Goal: Task Accomplishment & Management: Manage account settings

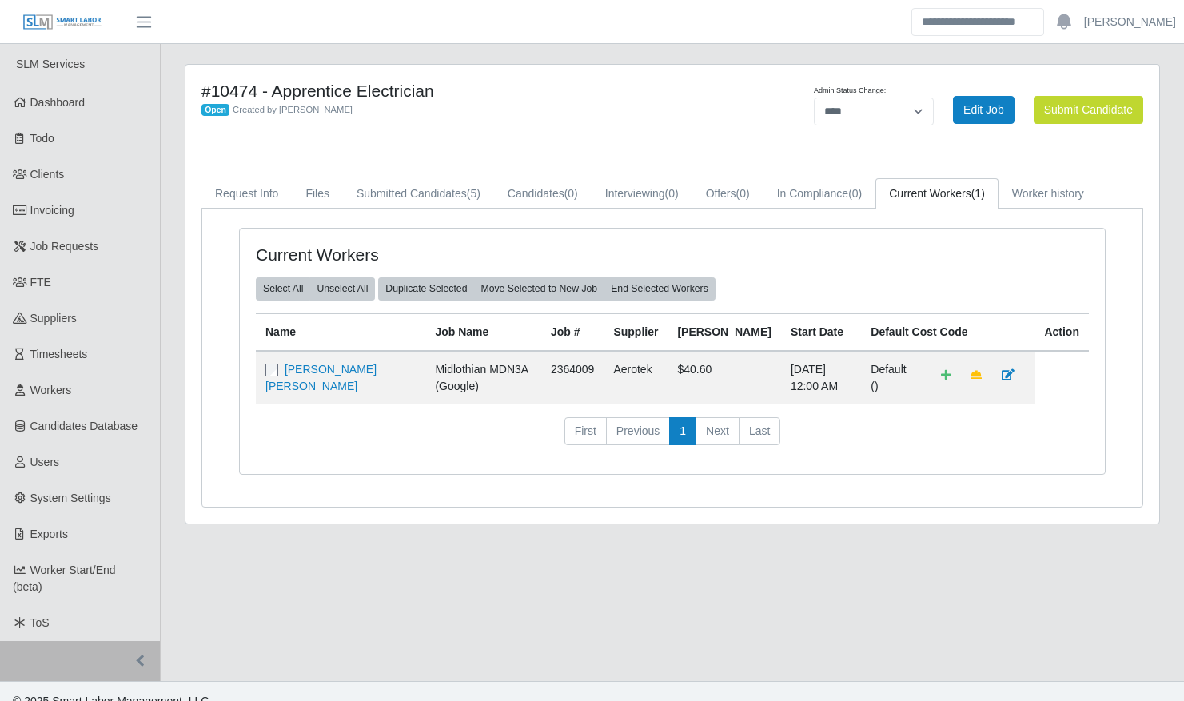
select select "****"
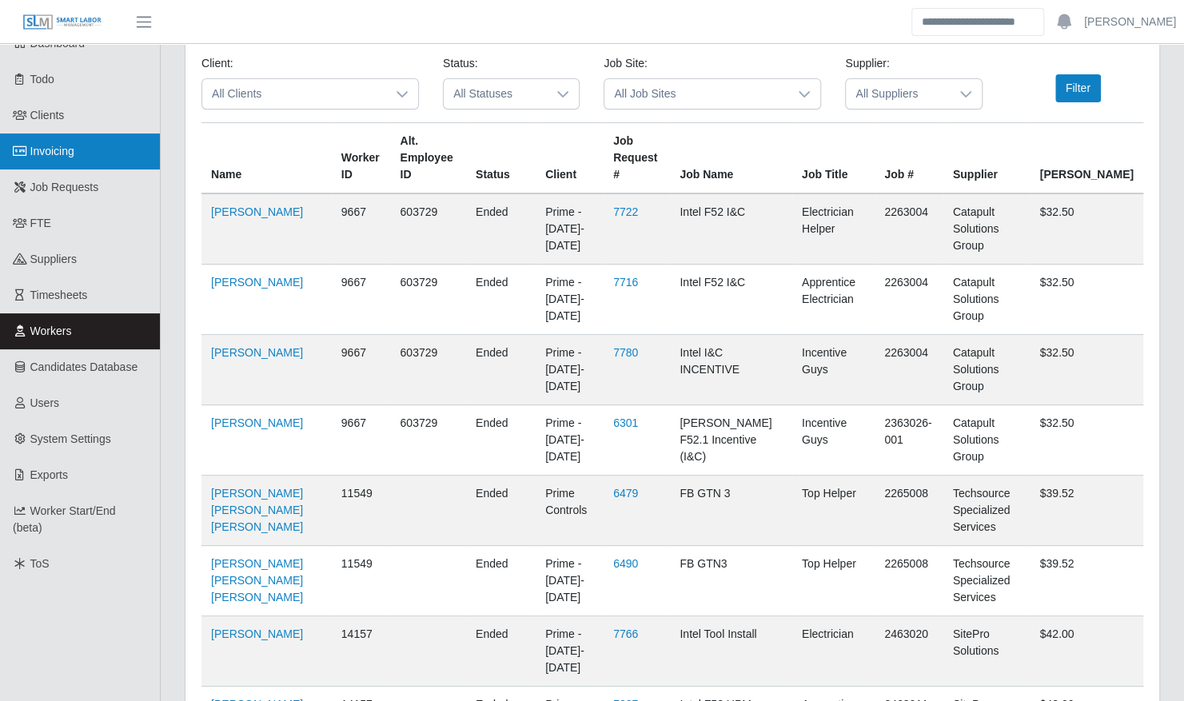
scroll to position [49, 0]
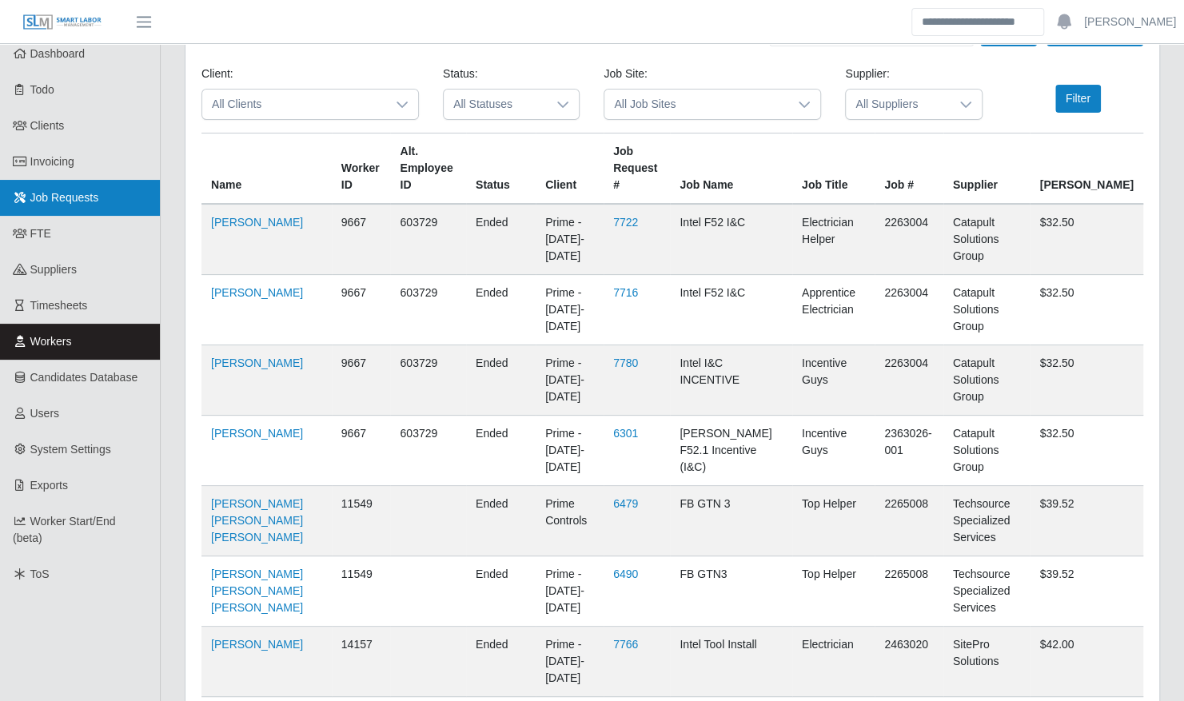
click at [55, 202] on span "Job Requests" at bounding box center [64, 197] width 69 height 13
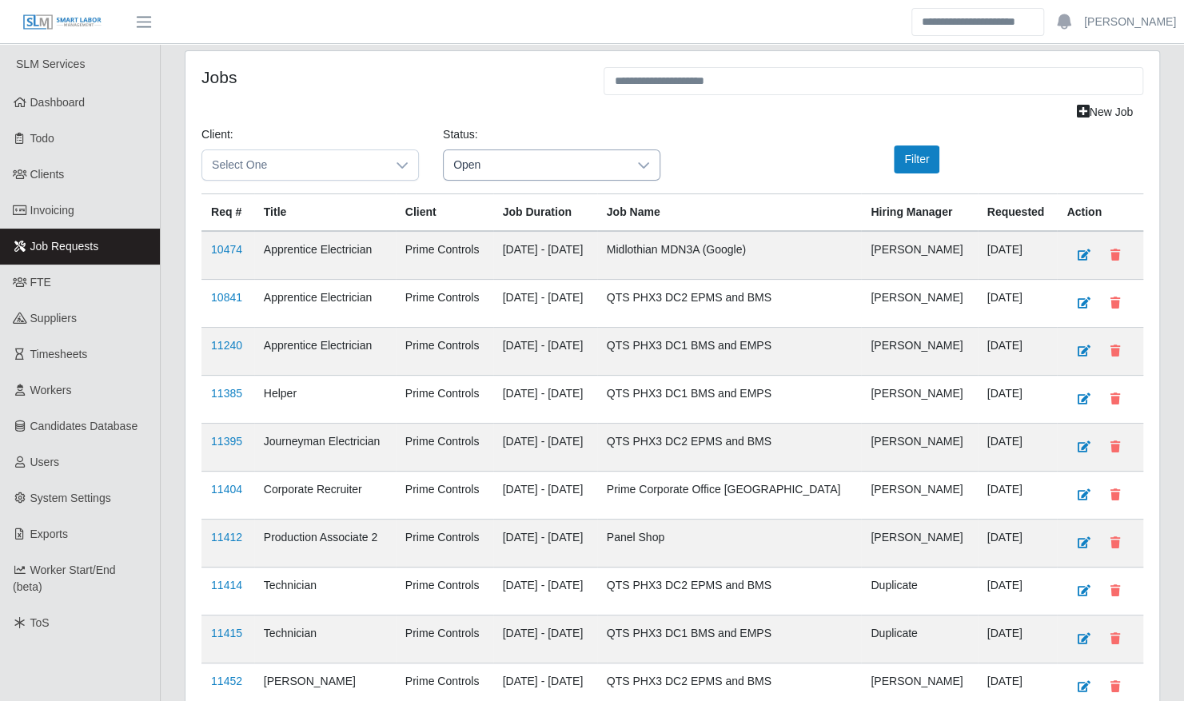
click at [523, 162] on span "Open" at bounding box center [536, 165] width 184 height 30
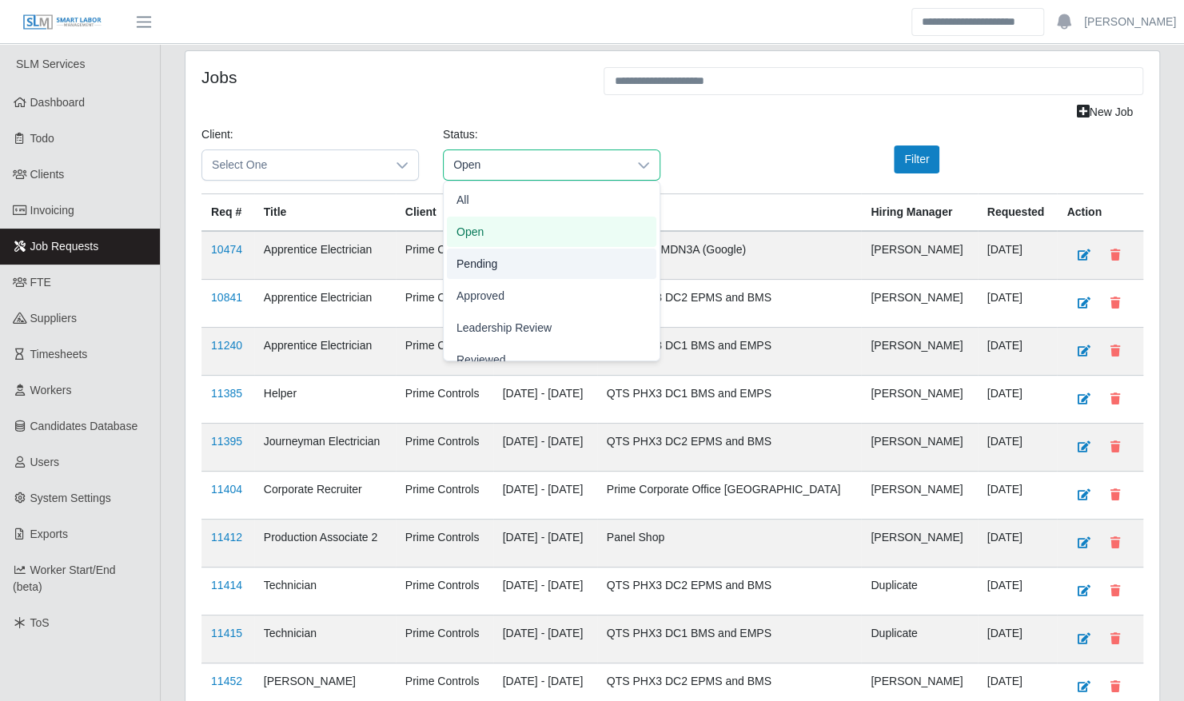
click at [517, 272] on li "Pending" at bounding box center [552, 264] width 210 height 30
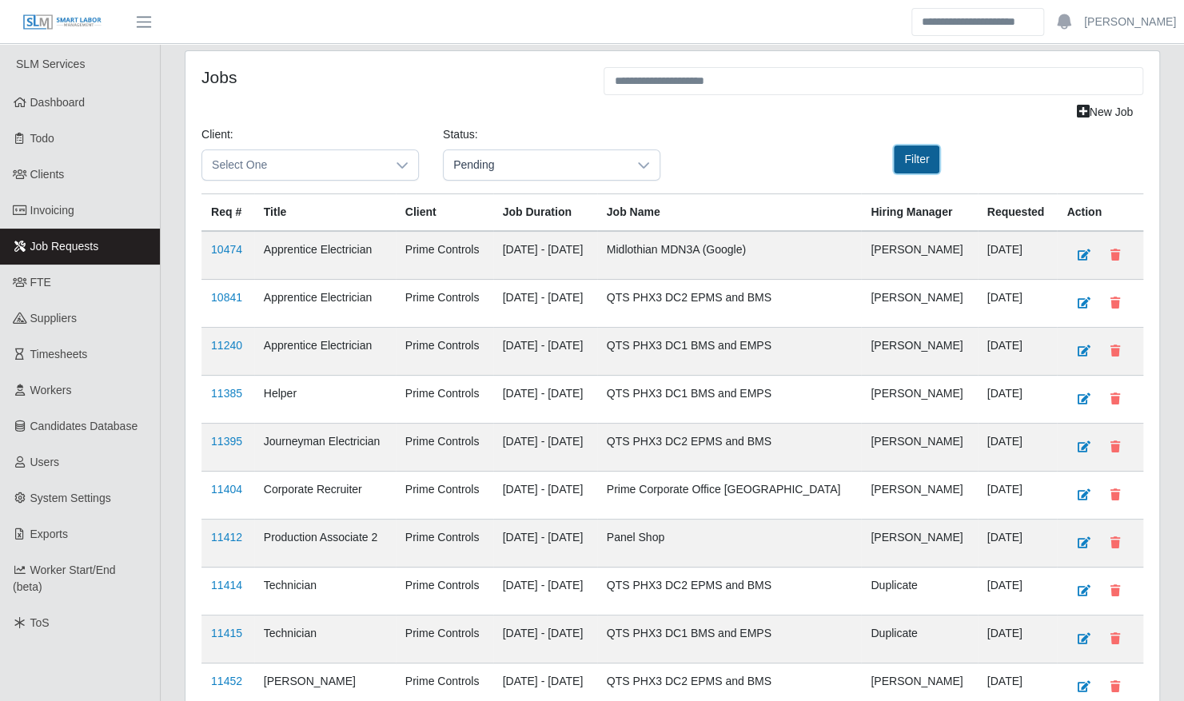
click at [904, 156] on button "Filter" at bounding box center [917, 160] width 46 height 28
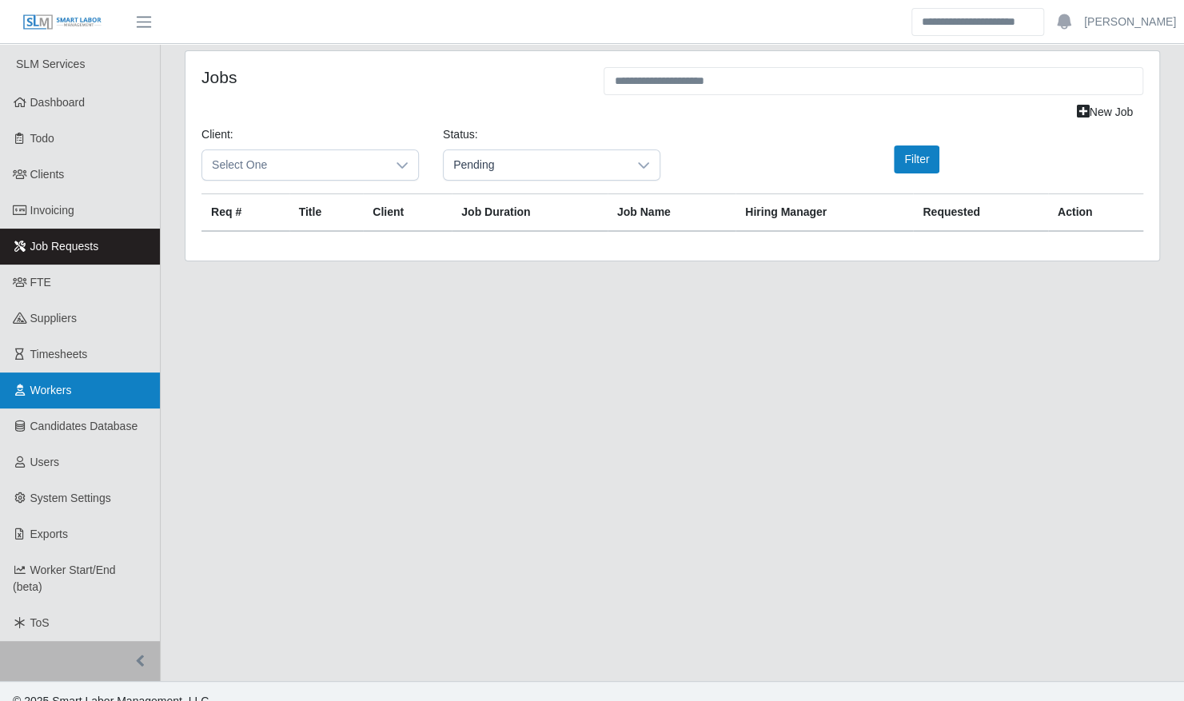
click at [42, 403] on link "Workers" at bounding box center [80, 391] width 160 height 36
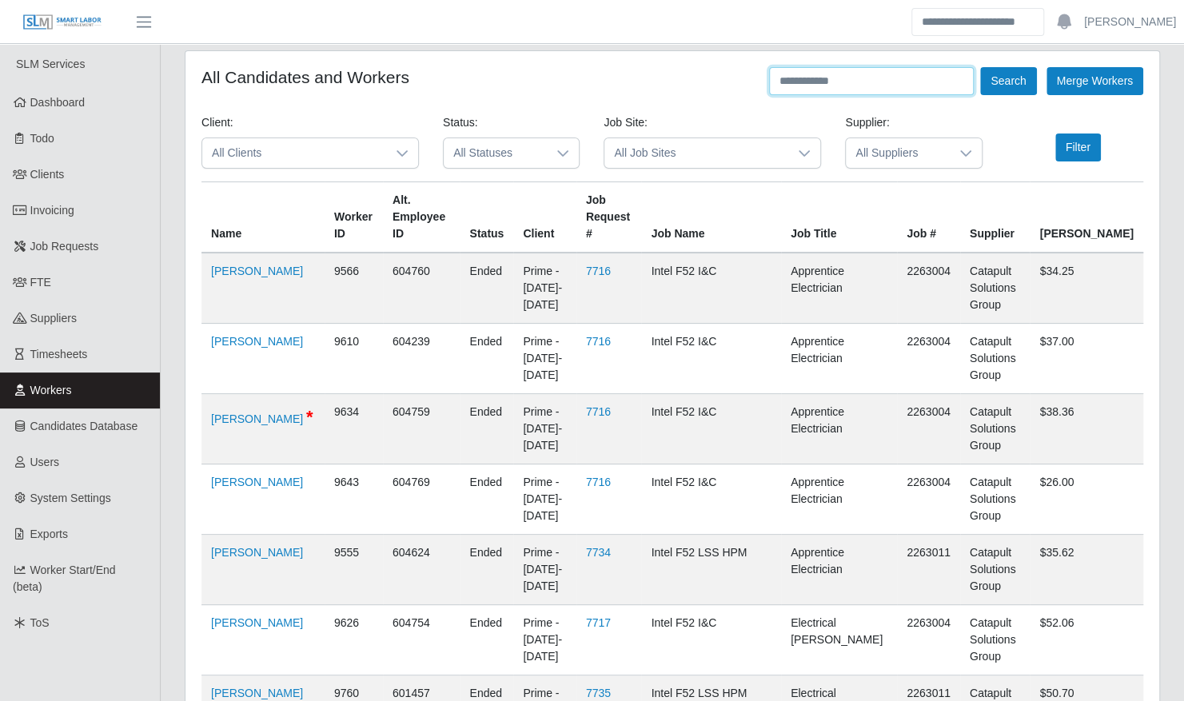
click at [833, 80] on input "text" at bounding box center [871, 81] width 205 height 28
type input "********"
click at [980, 67] on button "Search" at bounding box center [1008, 81] width 56 height 28
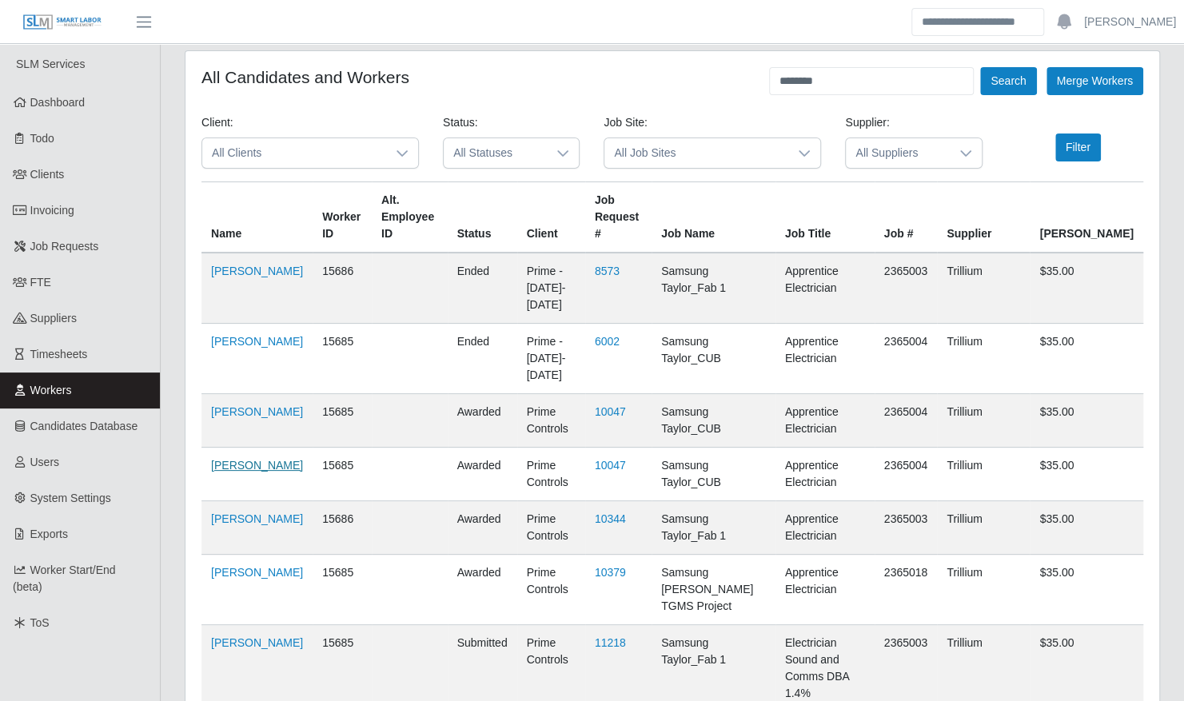
click at [232, 464] on link "Trinidad Gonzalez" at bounding box center [257, 465] width 92 height 13
click at [230, 343] on link "Trinidad Gonzalez" at bounding box center [257, 341] width 92 height 13
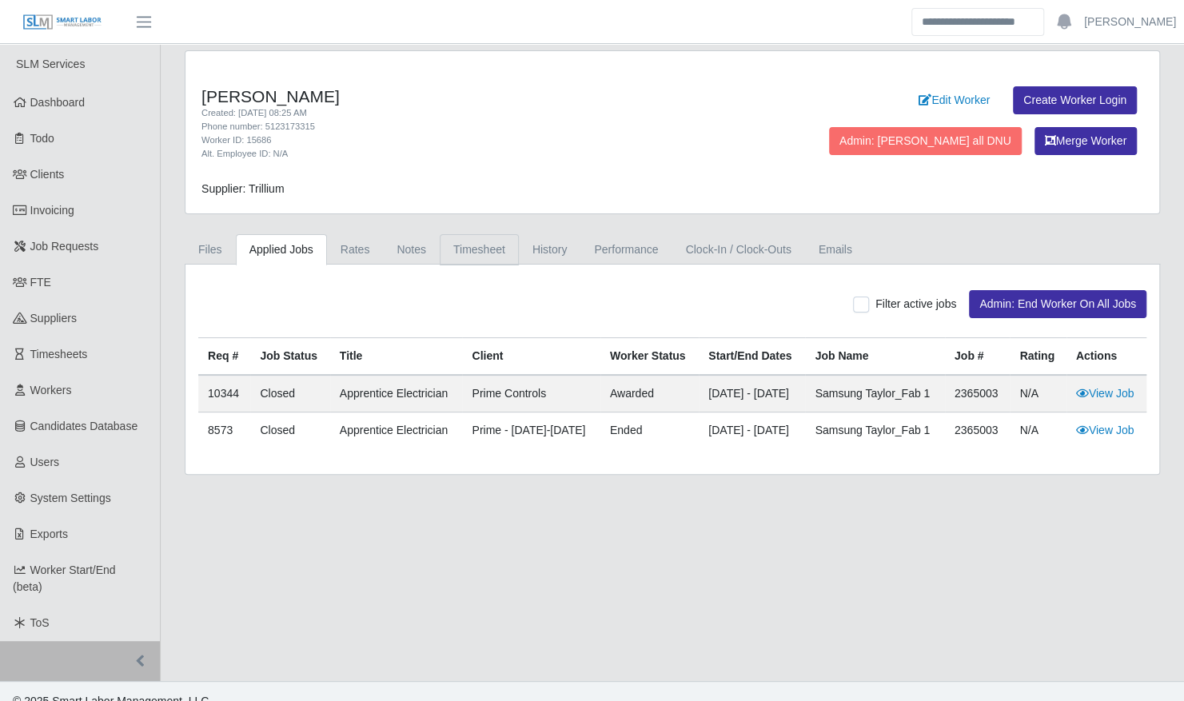
click at [480, 254] on link "Timesheet" at bounding box center [479, 249] width 79 height 31
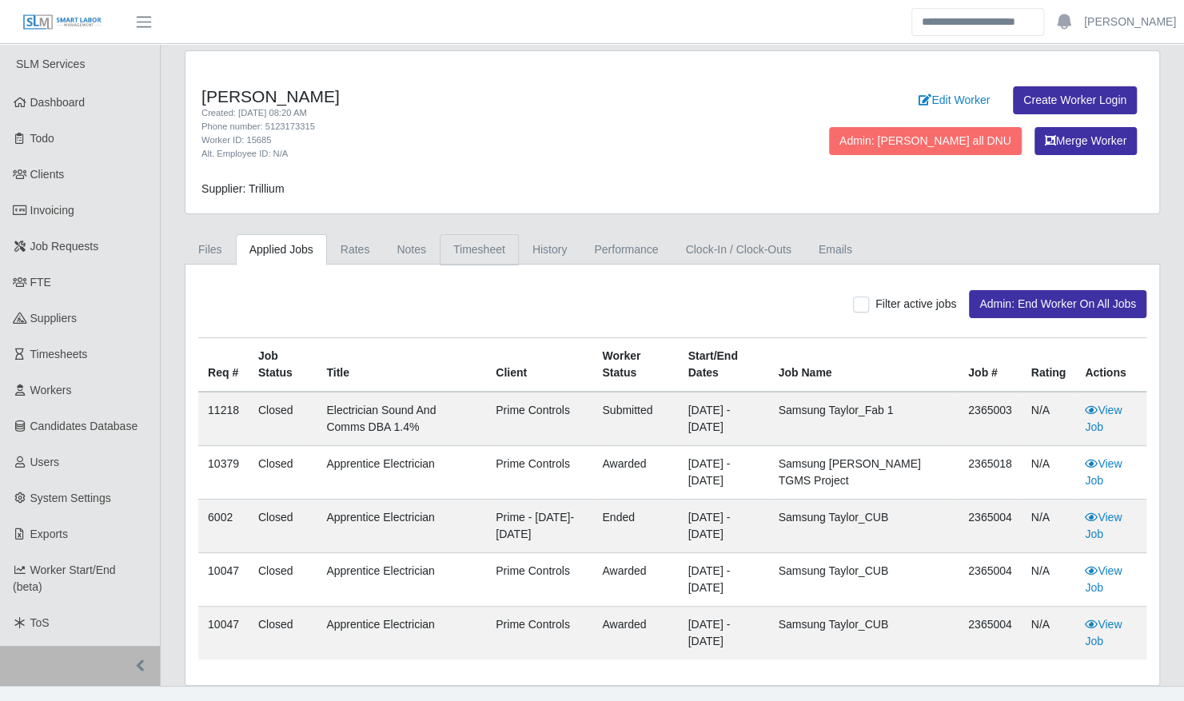
click at [481, 248] on link "Timesheet" at bounding box center [479, 249] width 79 height 31
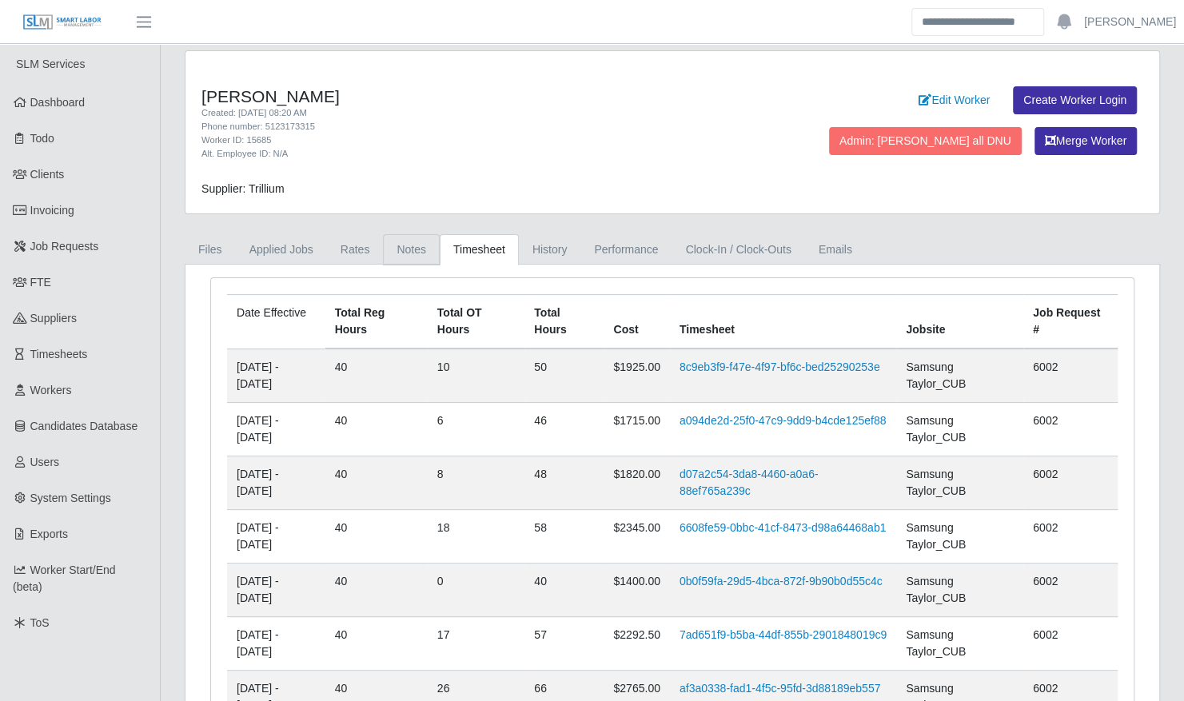
click at [401, 257] on link "Notes" at bounding box center [411, 249] width 57 height 31
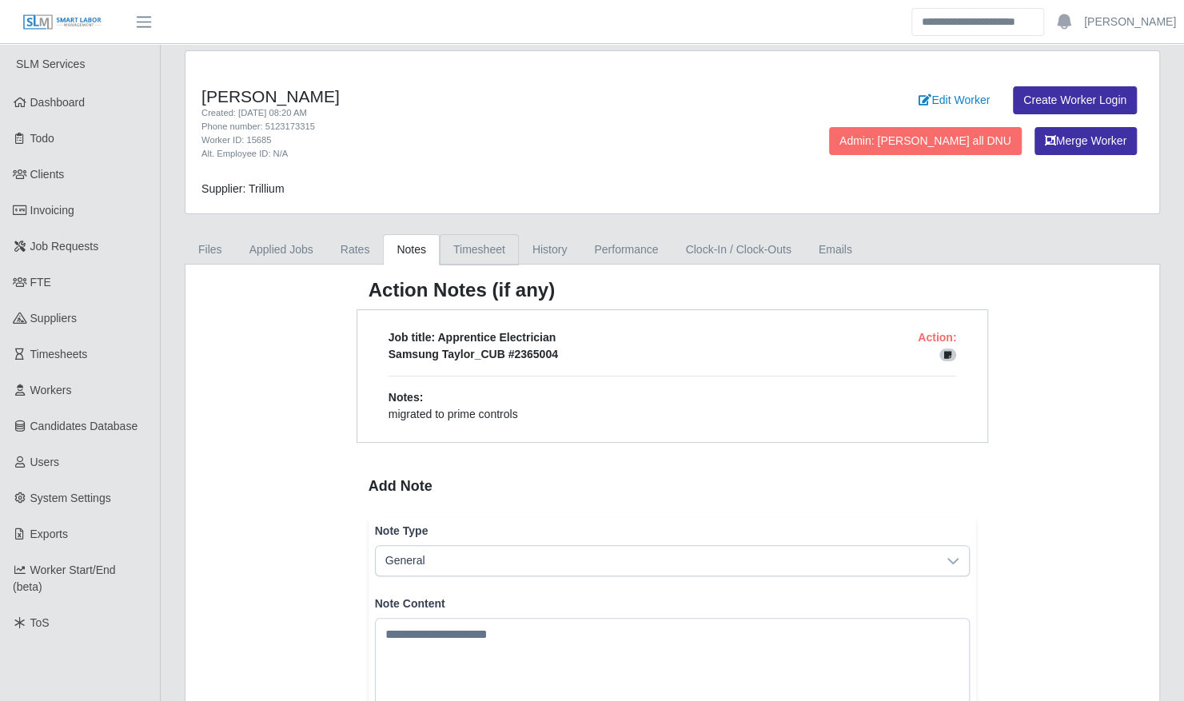
click at [477, 245] on link "Timesheet" at bounding box center [479, 249] width 79 height 31
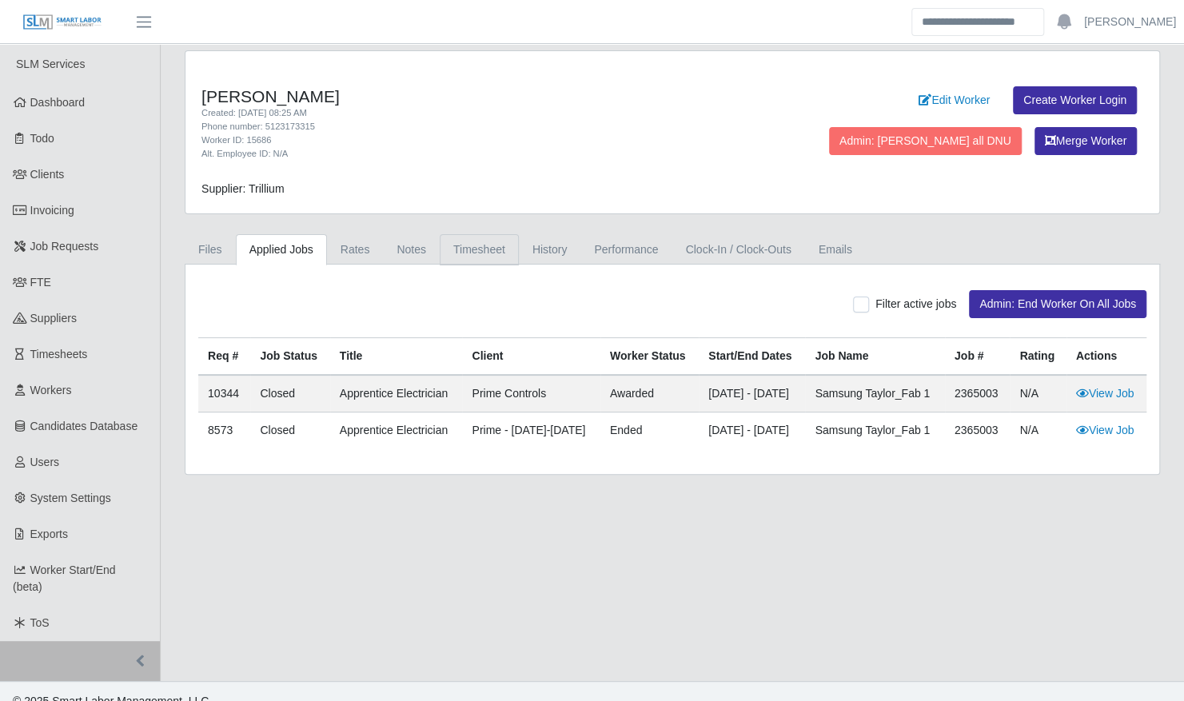
click at [485, 250] on link "Timesheet" at bounding box center [479, 249] width 79 height 31
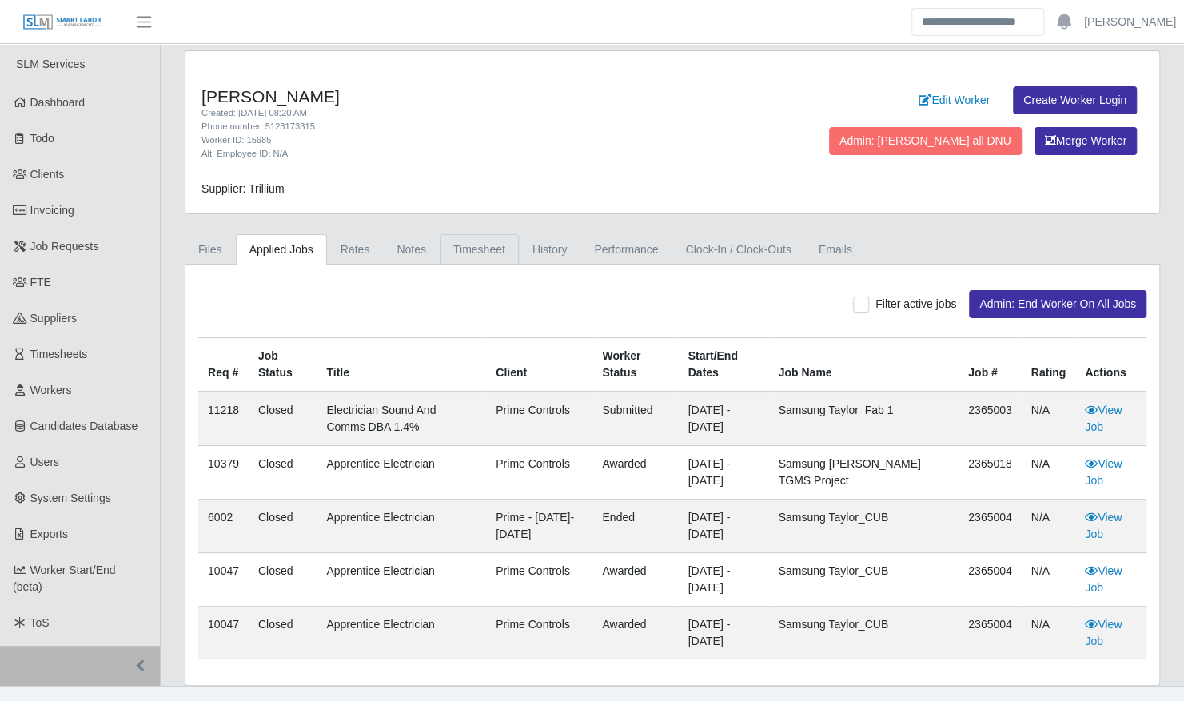
click at [470, 243] on link "Timesheet" at bounding box center [479, 249] width 79 height 31
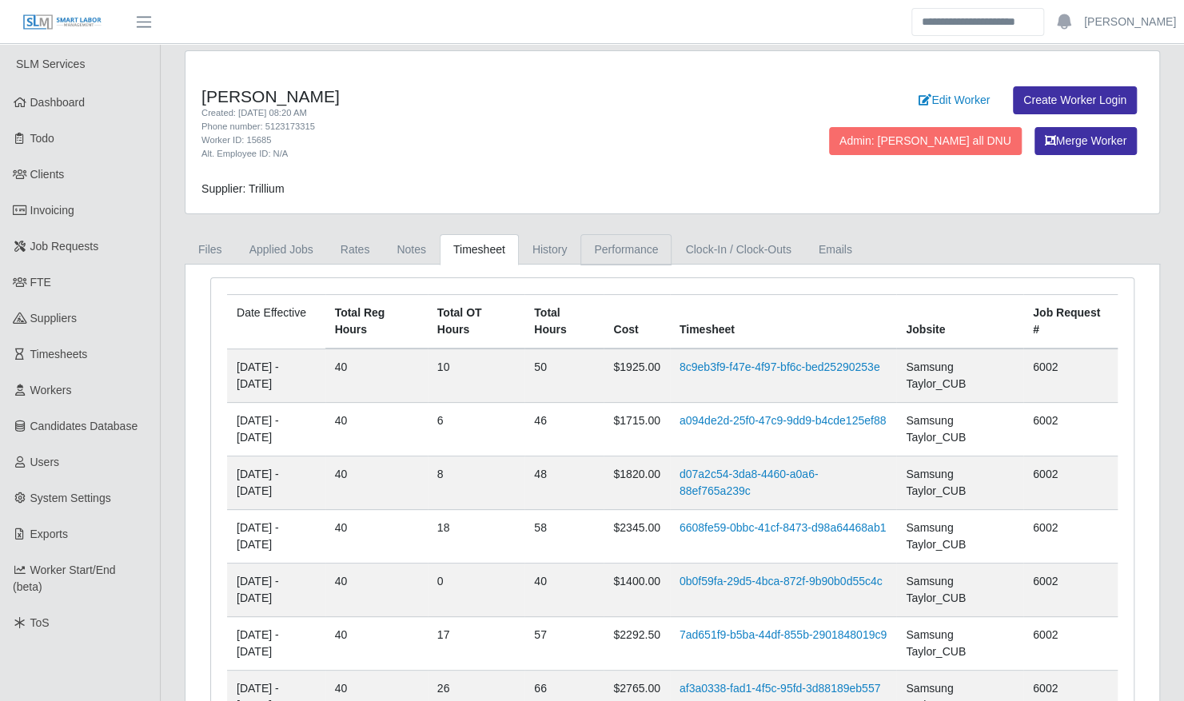
click at [628, 247] on link "Performance" at bounding box center [626, 249] width 91 height 31
